Goal: Information Seeking & Learning: Learn about a topic

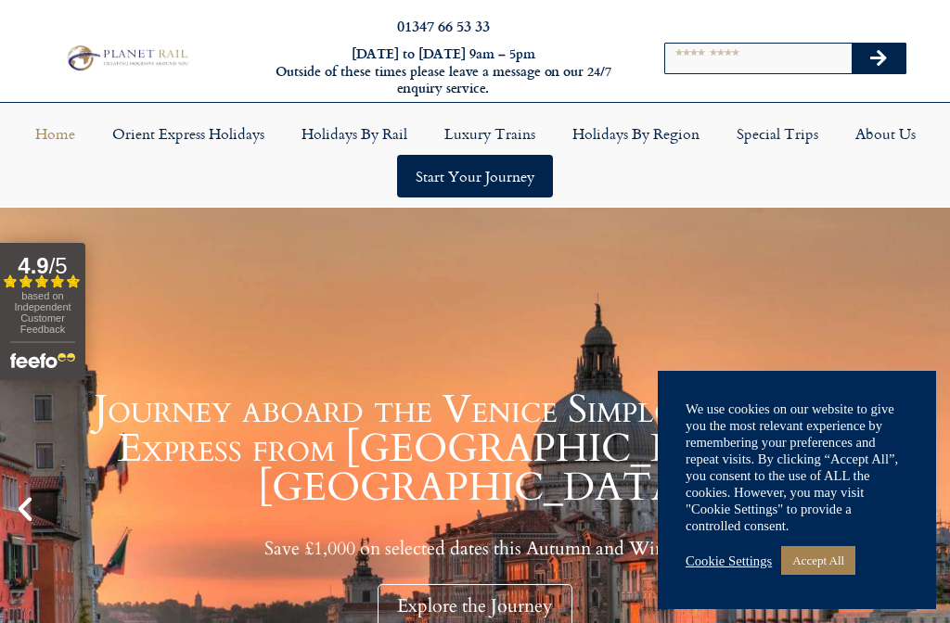
click at [819, 548] on link "Accept All" at bounding box center [818, 560] width 74 height 29
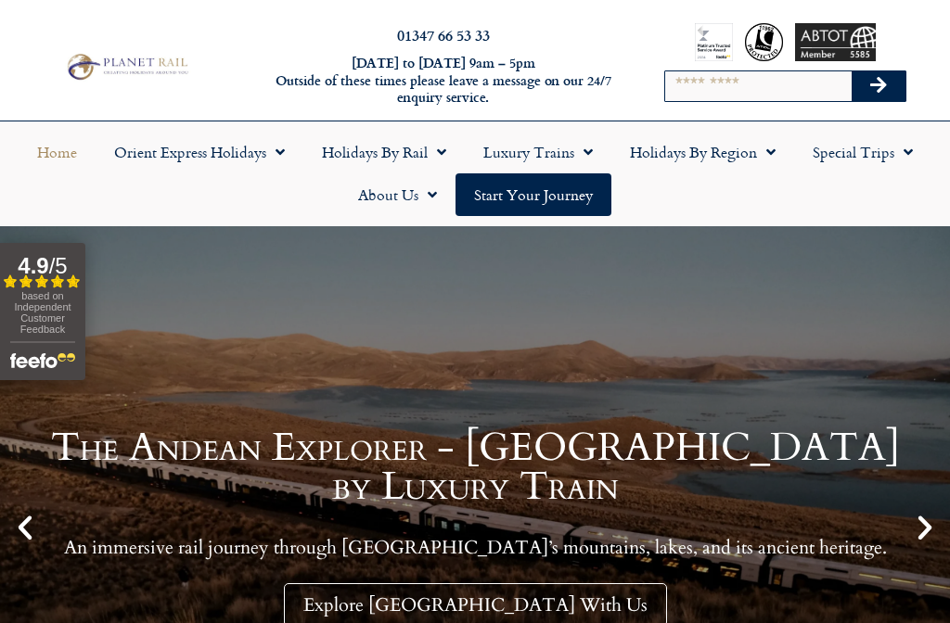
click at [708, 146] on link "Holidays by Region" at bounding box center [702, 152] width 183 height 43
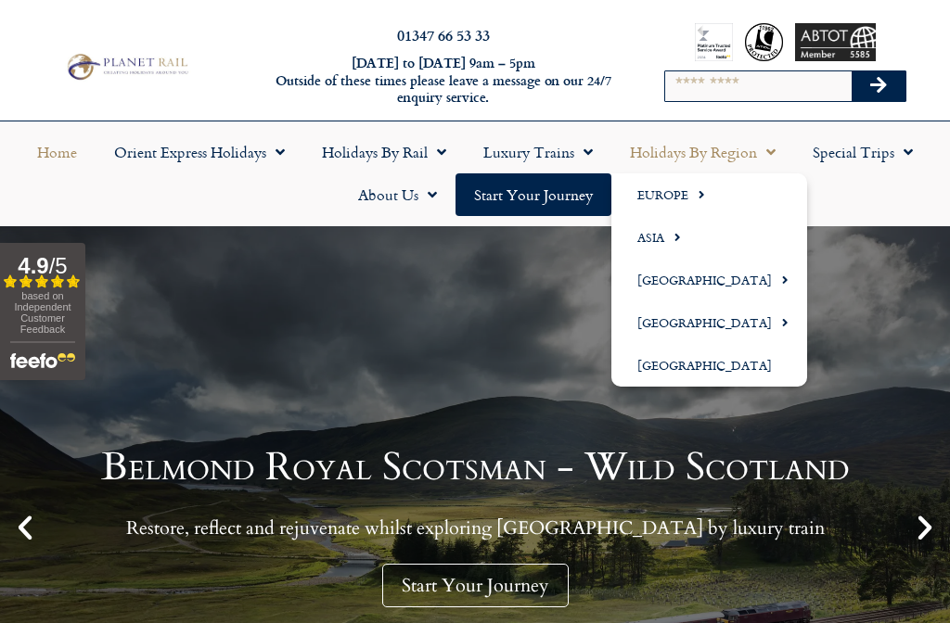
click at [667, 184] on link "Europe" at bounding box center [709, 194] width 196 height 43
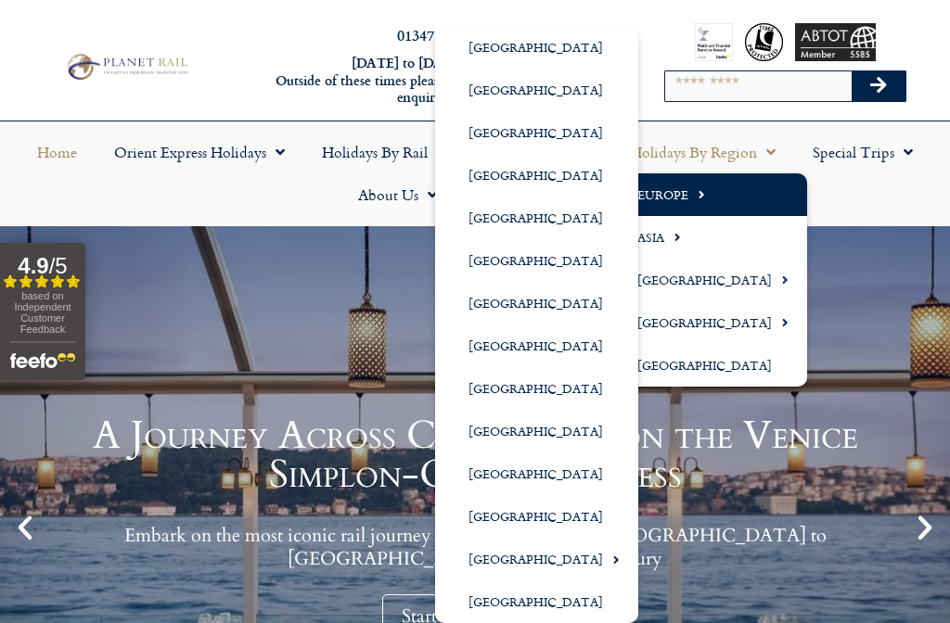
click at [498, 343] on link "[GEOGRAPHIC_DATA]" at bounding box center [536, 346] width 203 height 43
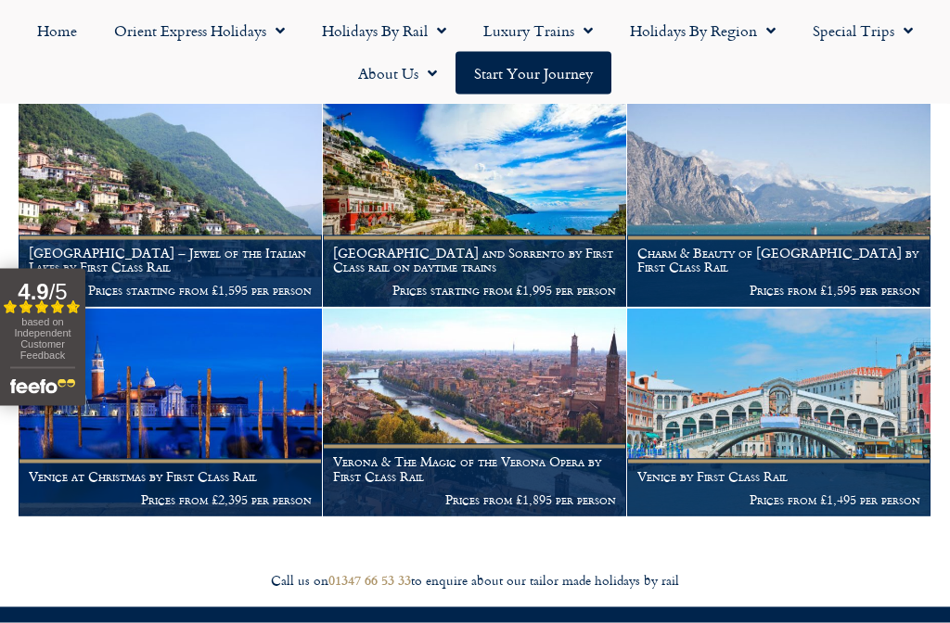
scroll to position [2119, 0]
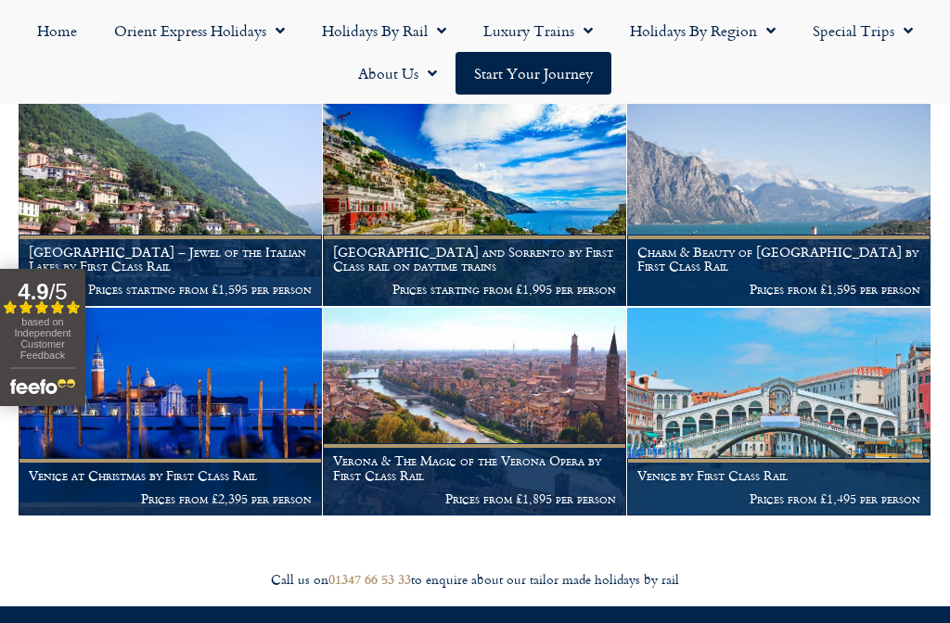
click at [789, 204] on img at bounding box center [778, 202] width 303 height 207
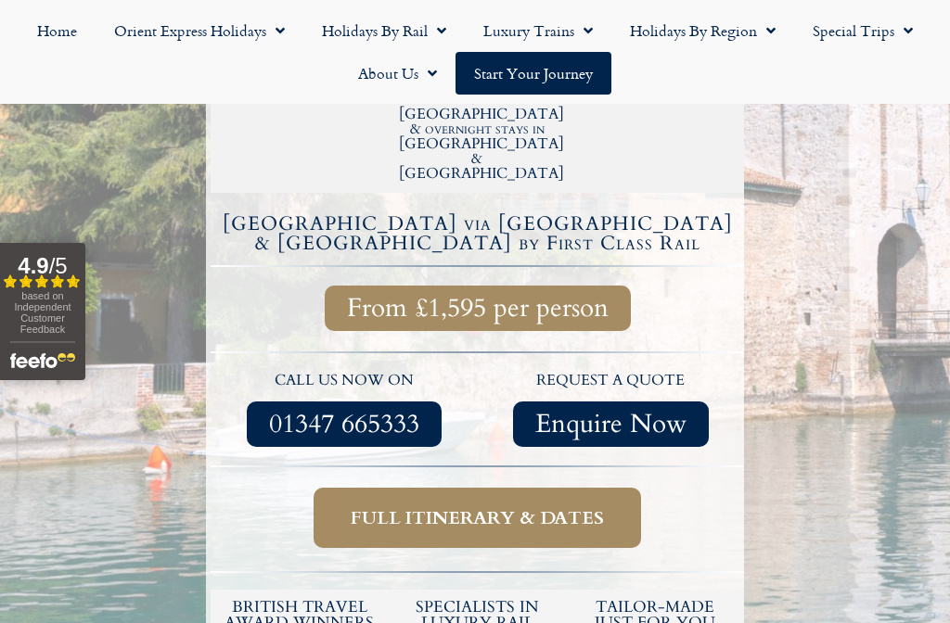
scroll to position [566, 0]
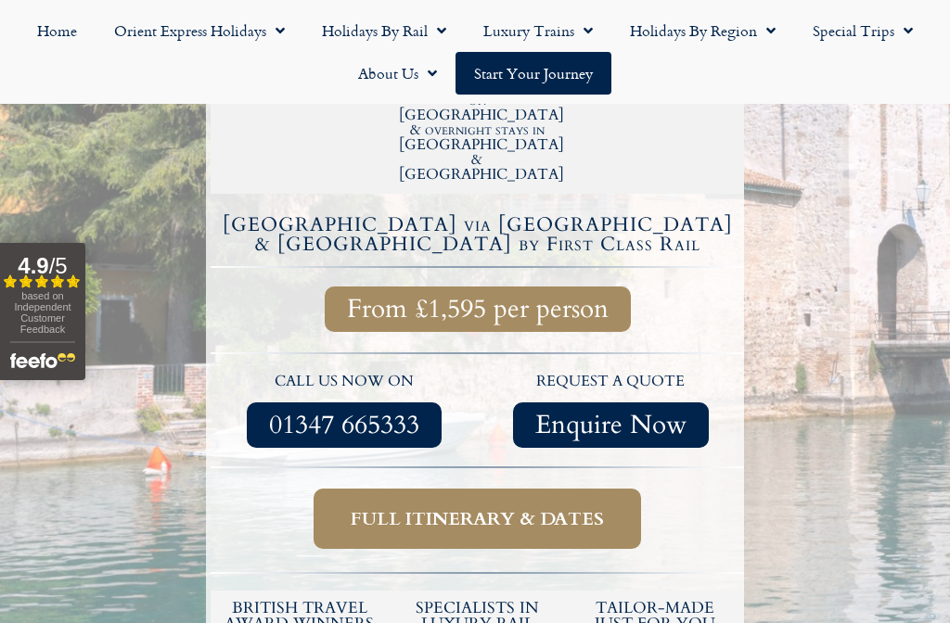
click at [486, 507] on span "Full itinerary & dates" at bounding box center [477, 518] width 253 height 23
click at [491, 507] on span "Full itinerary & dates" at bounding box center [477, 518] width 253 height 23
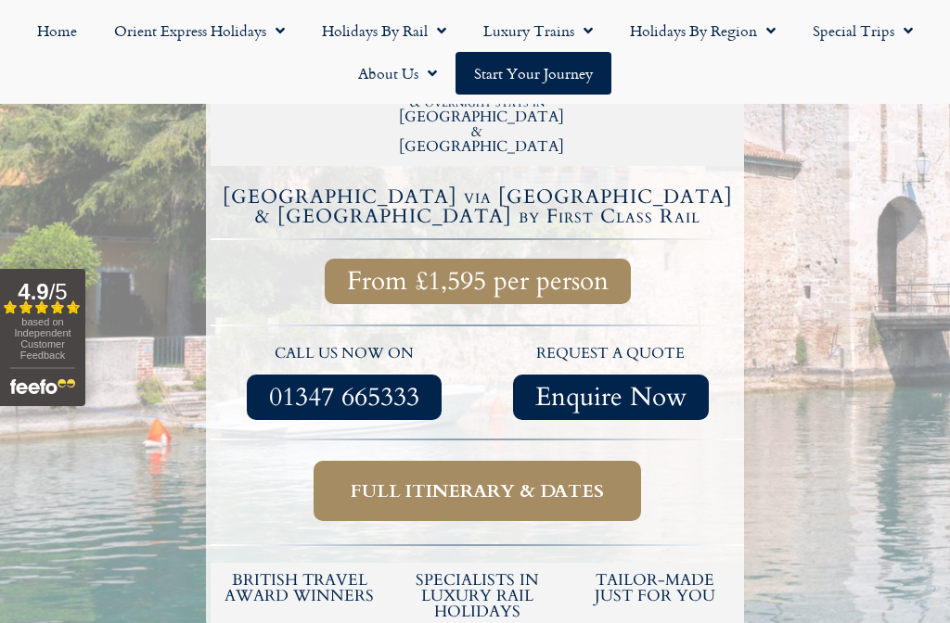
scroll to position [588, 0]
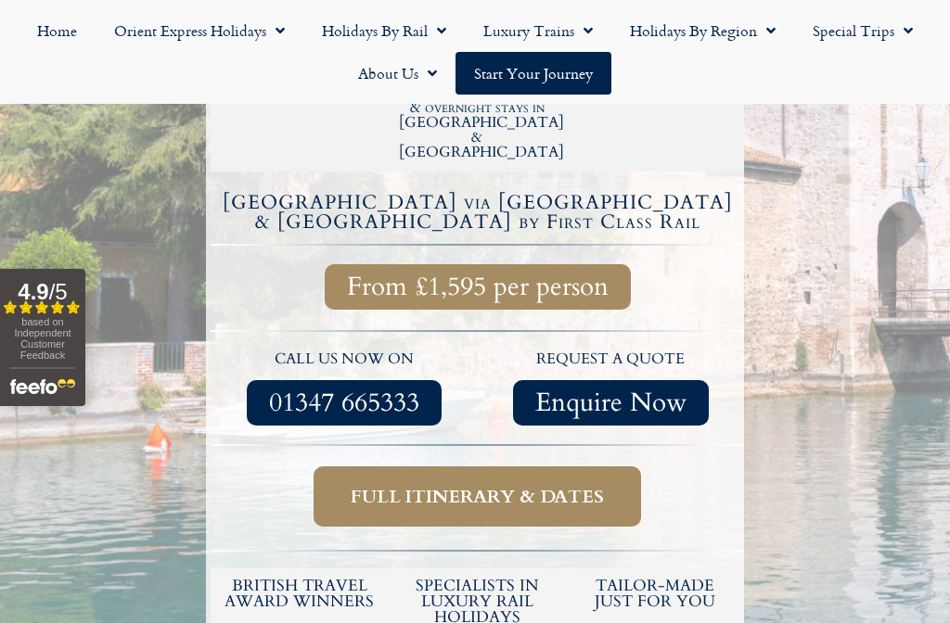
click at [471, 485] on span "Full itinerary & dates" at bounding box center [477, 496] width 253 height 23
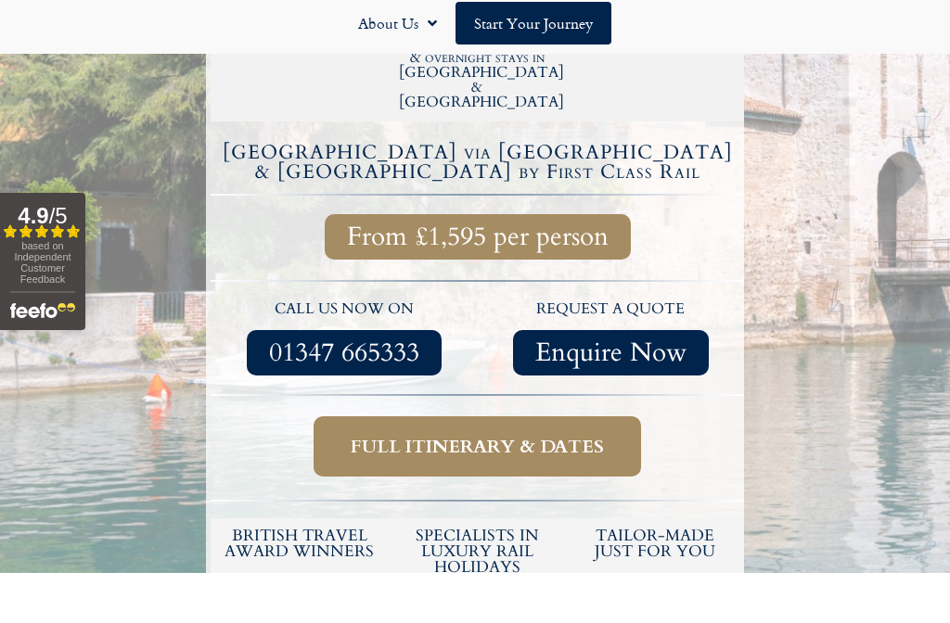
scroll to position [640, 0]
